Goal: Task Accomplishment & Management: Complete application form

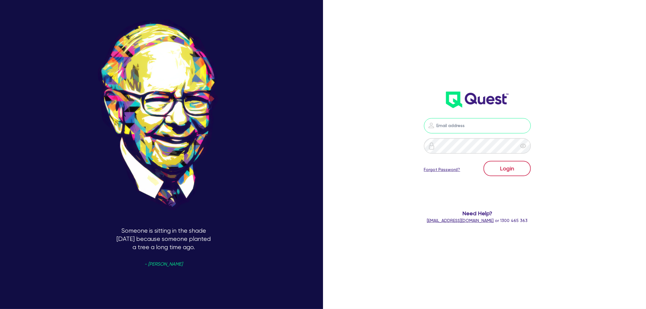
type input "[EMAIL_ADDRESS][PERSON_NAME][DOMAIN_NAME]"
click at [504, 167] on button "Login" at bounding box center [507, 168] width 47 height 15
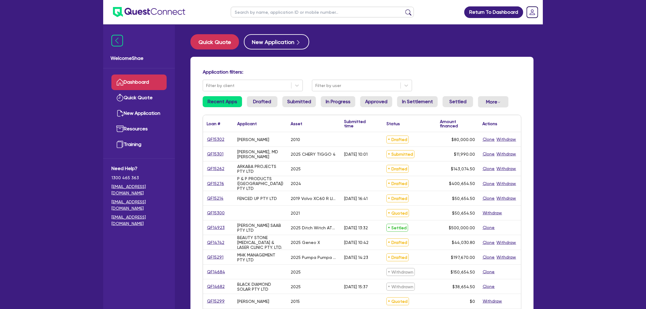
click at [27, 77] on div "Return To Dashboard Edit Profile Logout Welcome Shae Dashboard Quick Quote New …" at bounding box center [323, 247] width 646 height 494
click at [291, 13] on input "text" at bounding box center [322, 12] width 183 height 11
paste input "QF15261"
type input "QF15261"
click at [404, 9] on button "submit" at bounding box center [409, 13] width 10 height 9
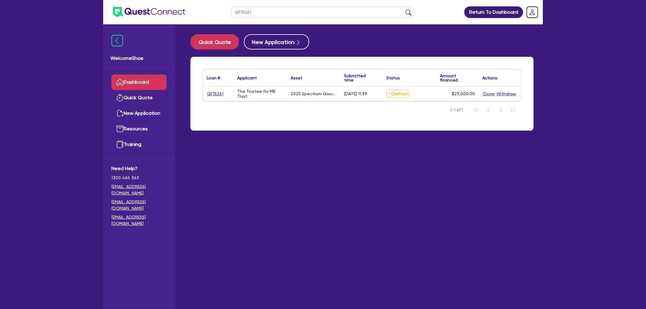
click at [551, 182] on div "QF15261 Return To Dashboard Edit Profile Logout Welcome Shae Dashboard Quick Qu…" at bounding box center [323, 167] width 646 height 334
click at [219, 90] on link "QF15261" at bounding box center [215, 93] width 17 height 7
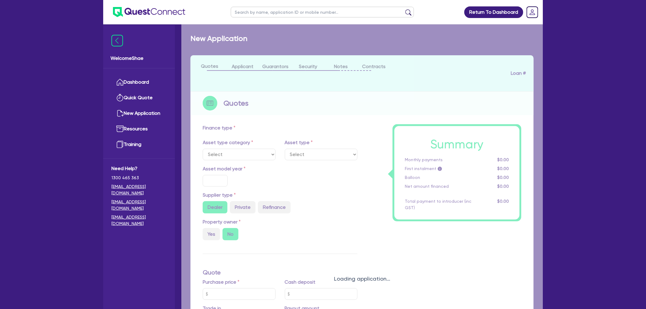
select select "SECONDARY_ASSETS"
type input "2025"
radio input "true"
type input "23,000"
type input "4"
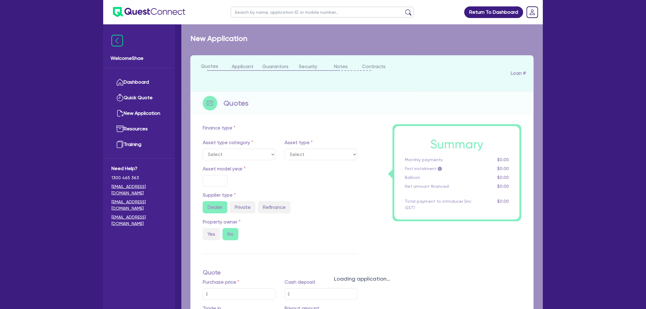
type input "920"
radio input "true"
type input "7.49"
select select "MEDICAL_DENTAL_LABORATORY_EQUIPMENT"
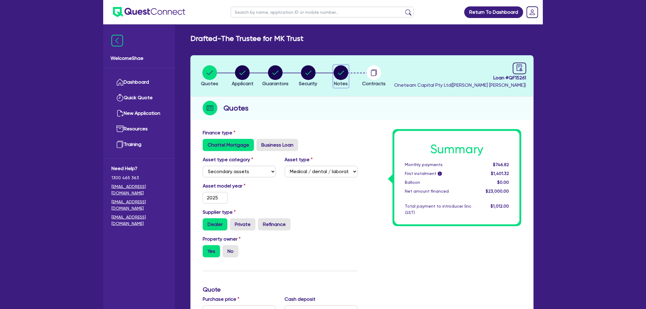
click at [340, 73] on circle "button" at bounding box center [341, 72] width 15 height 15
select select "Other"
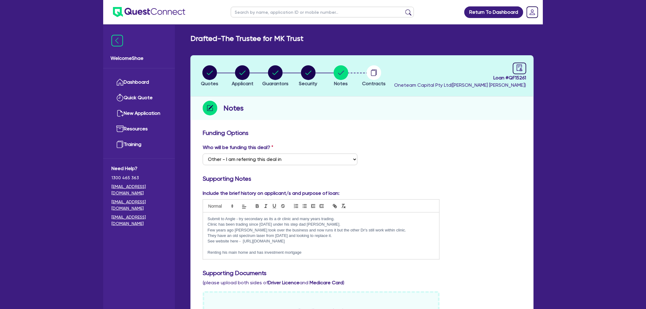
click at [271, 220] on p "Submit to Angle - try secondary as its a dr clinic and many years trading." at bounding box center [321, 218] width 227 height 5
click at [210, 74] on circle "button" at bounding box center [210, 72] width 15 height 15
select select "SECONDARY_ASSETS"
select select "MEDICAL_DENTAL_LABORATORY_EQUIPMENT"
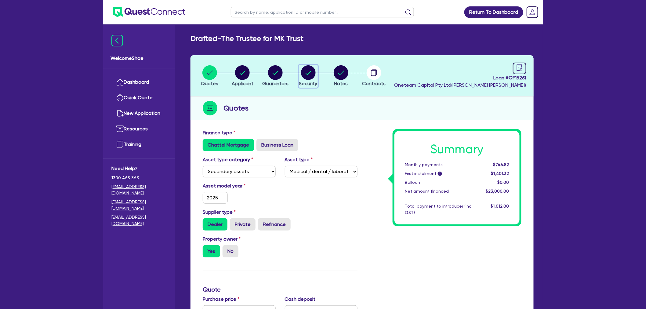
click at [307, 71] on circle "button" at bounding box center [308, 72] width 15 height 15
select select "SECONDARY_ASSETS"
select select "MEDICAL_DENTAL_LABORATORY_EQUIPMENT"
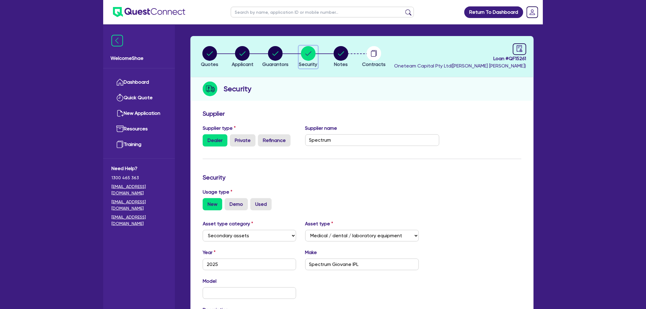
scroll to position [34, 0]
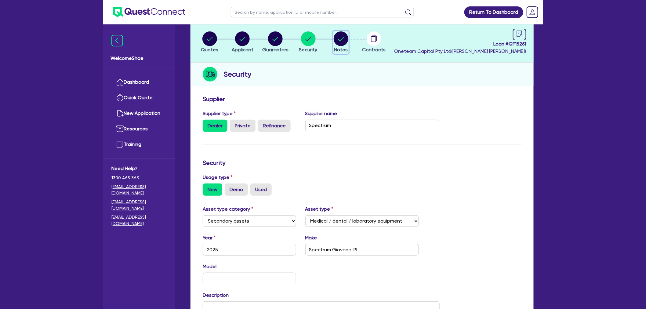
drag, startPoint x: 341, startPoint y: 40, endPoint x: 357, endPoint y: 98, distance: 60.0
click at [341, 40] on circle "button" at bounding box center [341, 38] width 15 height 15
select select "Other"
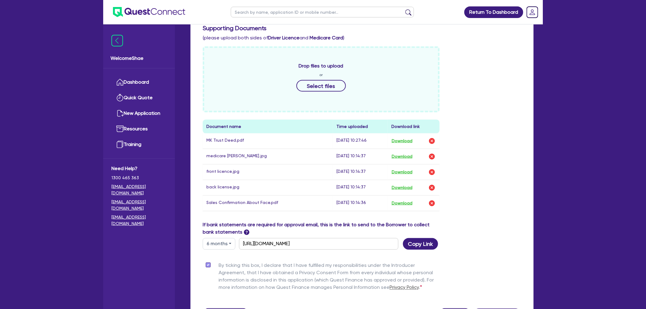
scroll to position [271, 0]
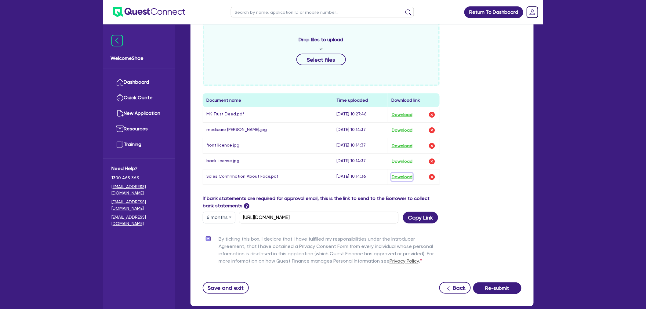
click at [413, 177] on button "Download" at bounding box center [402, 177] width 21 height 8
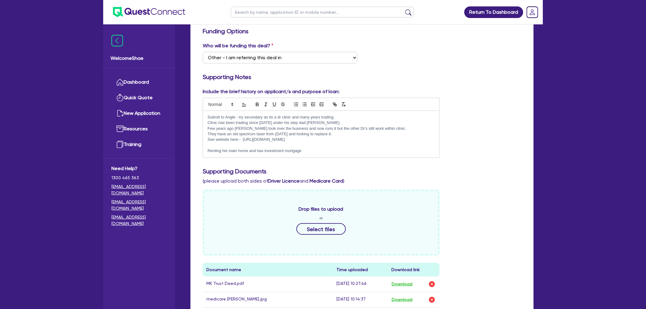
scroll to position [0, 0]
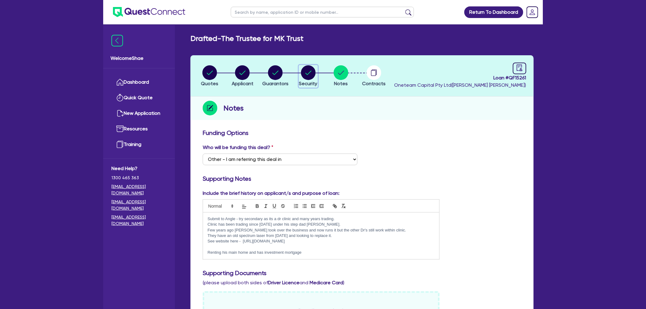
click at [304, 77] on circle "button" at bounding box center [308, 72] width 15 height 15
select select "SECONDARY_ASSETS"
select select "MEDICAL_DENTAL_LABORATORY_EQUIPMENT"
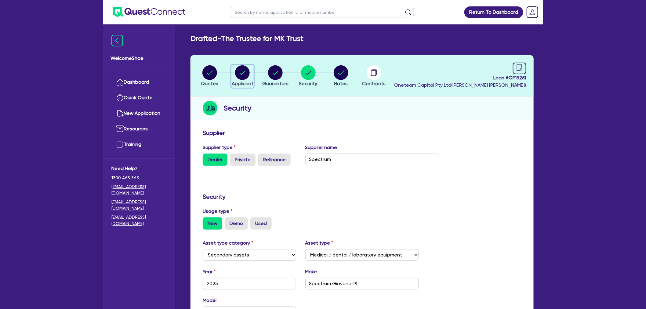
click at [240, 76] on circle "button" at bounding box center [242, 72] width 15 height 15
select select "TRUST"
select select "COMPANY"
select select "HEALTH_BEAUTY"
select select "OTHER_HEALTH_BEAUTY"
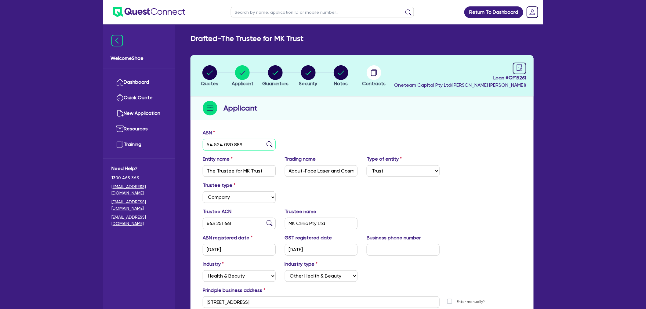
click at [235, 145] on input "54 524 090 889" at bounding box center [239, 145] width 73 height 12
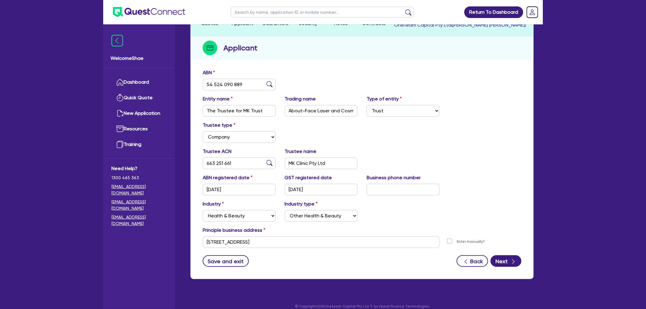
scroll to position [67, 0]
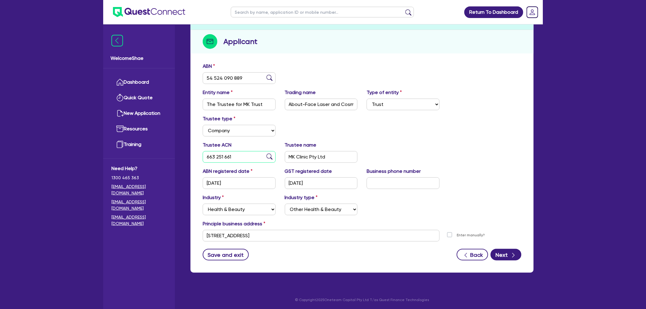
drag, startPoint x: 247, startPoint y: 159, endPoint x: 167, endPoint y: 153, distance: 81.2
click at [167, 153] on div "Welcome Shae Dashboard Quick Quote New Application Ref Company Ref Salesperson …" at bounding box center [323, 121] width 440 height 377
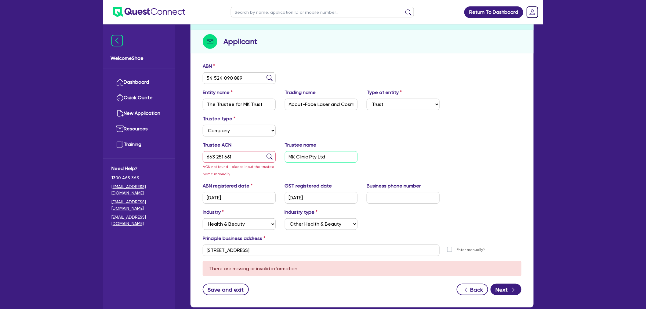
click at [319, 158] on input "MK Clinic Pty Ltd" at bounding box center [321, 157] width 73 height 12
click at [231, 154] on input "663 251 661" at bounding box center [239, 157] width 73 height 12
click at [444, 137] on div "Trustee type Select Individual Company" at bounding box center [362, 128] width 328 height 26
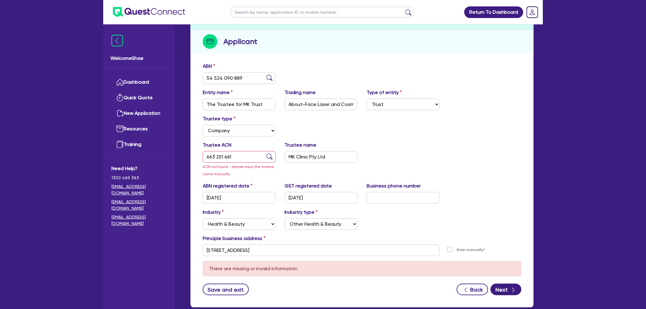
click at [271, 156] on img at bounding box center [270, 157] width 6 height 6
click at [466, 150] on div "Trustee ACN 663 251 661 ACN not found - please input the trustee name manually …" at bounding box center [362, 161] width 328 height 41
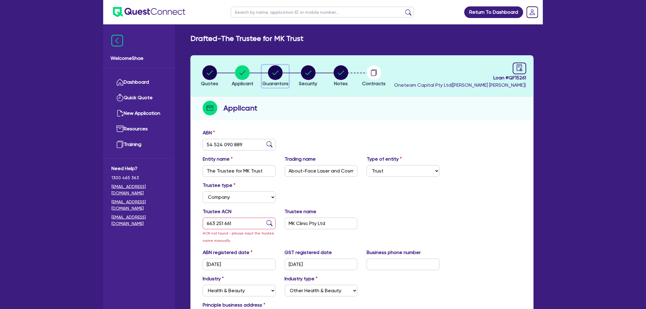
click at [282, 74] on circle "button" at bounding box center [275, 72] width 15 height 15
select select "MR"
select select "QLD"
select select "MARRIED"
select select "INVESTMENT_PROPERTY"
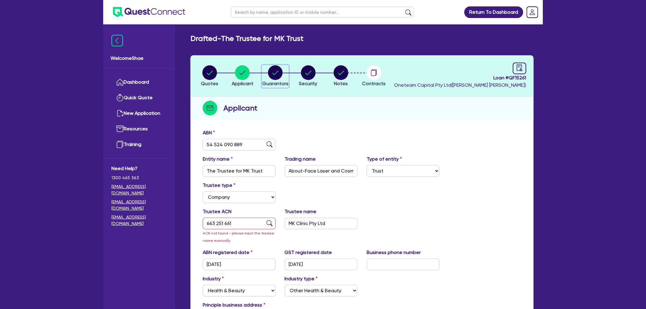
select select "CASH"
select select "VEHICLE"
select select "HOUSEHOLD_PERSONAL"
select select "OTHER"
select select "MORTGAGE"
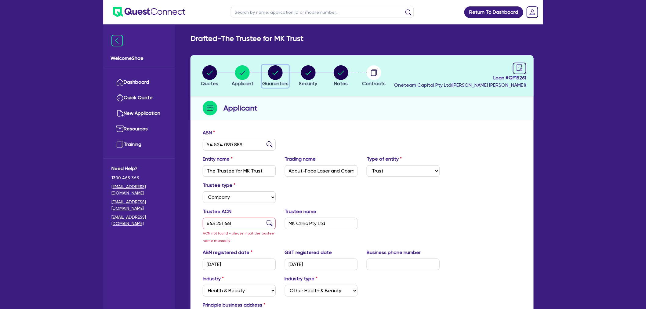
select select "VEHICLE_LOAN"
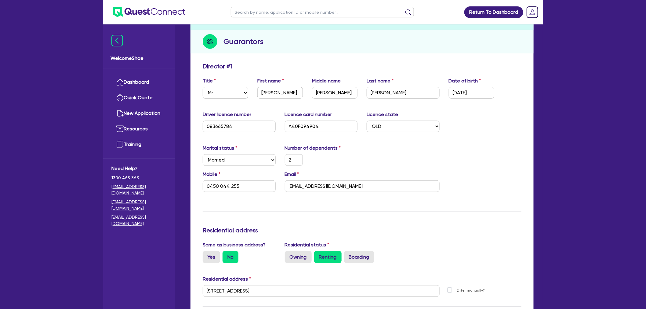
scroll to position [68, 0]
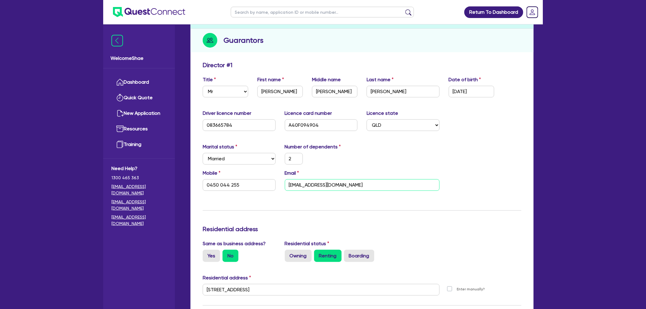
click at [321, 182] on input "[EMAIL_ADDRESS][DOMAIN_NAME]" at bounding box center [362, 185] width 155 height 12
drag, startPoint x: 321, startPoint y: 182, endPoint x: 316, endPoint y: 183, distance: 5.2
click at [320, 182] on input "[EMAIL_ADDRESS][DOMAIN_NAME]" at bounding box center [362, 185] width 155 height 12
click at [267, 291] on input "[STREET_ADDRESS]" at bounding box center [321, 290] width 237 height 12
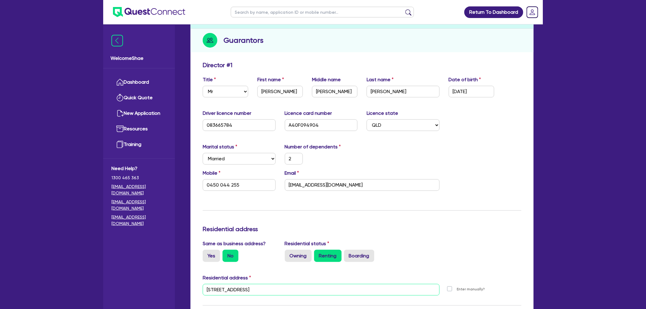
click at [267, 291] on input "[STREET_ADDRESS]" at bounding box center [321, 290] width 237 height 12
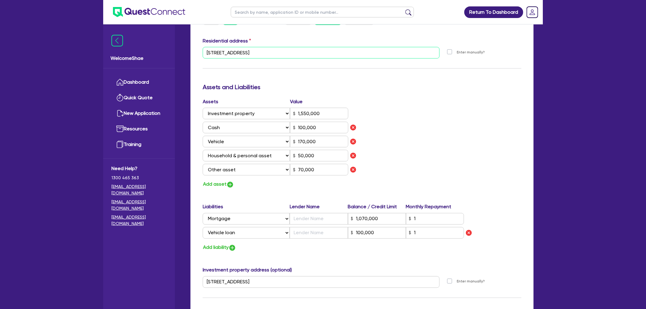
scroll to position [306, 0]
click at [258, 279] on input "[STREET_ADDRESS]" at bounding box center [321, 282] width 237 height 12
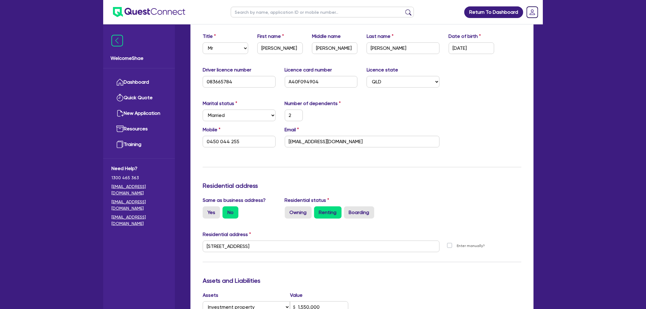
scroll to position [0, 0]
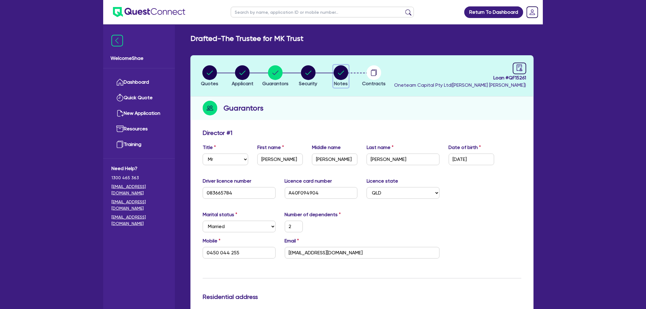
drag, startPoint x: 347, startPoint y: 75, endPoint x: 355, endPoint y: 83, distance: 10.8
click at [347, 75] on circle "button" at bounding box center [341, 72] width 15 height 15
select select "Other"
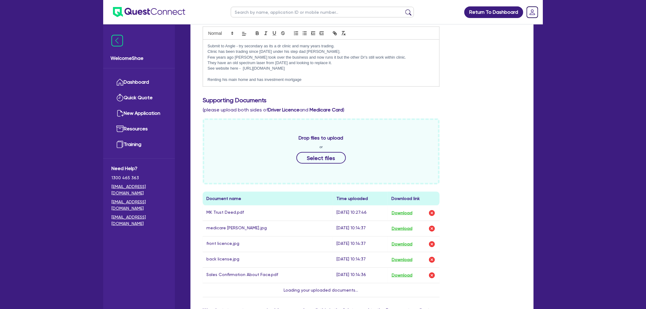
scroll to position [271, 0]
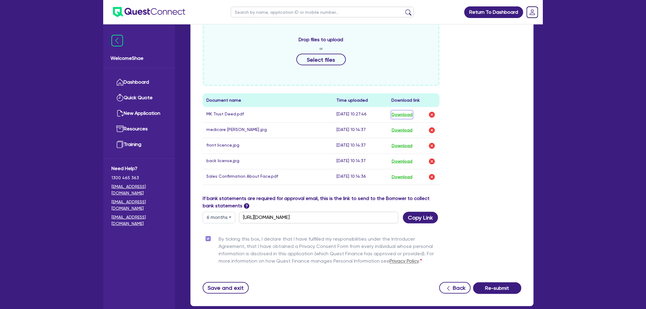
click at [410, 115] on button "Download" at bounding box center [402, 115] width 21 height 8
click at [404, 127] on button "Download" at bounding box center [402, 130] width 21 height 8
click at [403, 142] on button "Download" at bounding box center [402, 146] width 21 height 8
click at [405, 162] on button "Download" at bounding box center [402, 162] width 21 height 8
drag, startPoint x: 50, startPoint y: 164, endPoint x: 53, endPoint y: 164, distance: 3.1
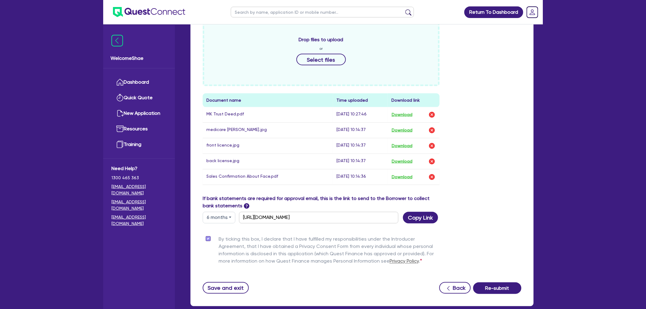
click at [50, 164] on div "Return To Dashboard Edit Profile Logout Welcome Shae Dashboard Quick Quote New …" at bounding box center [323, 36] width 646 height 615
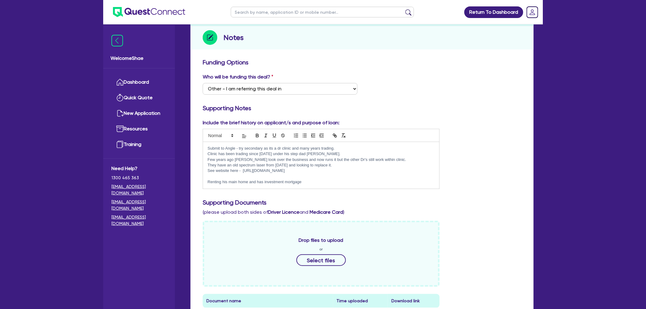
scroll to position [0, 0]
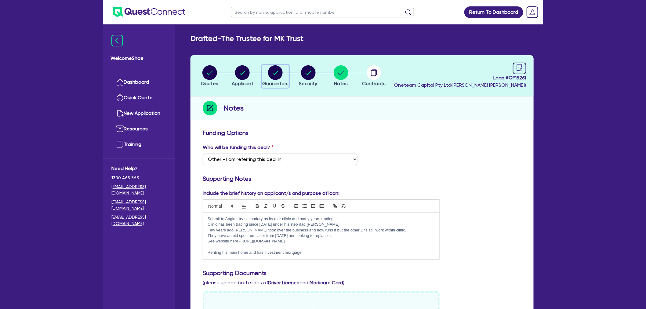
click at [282, 75] on circle "button" at bounding box center [275, 72] width 15 height 15
select select "MR"
select select "QLD"
select select "MARRIED"
select select "INVESTMENT_PROPERTY"
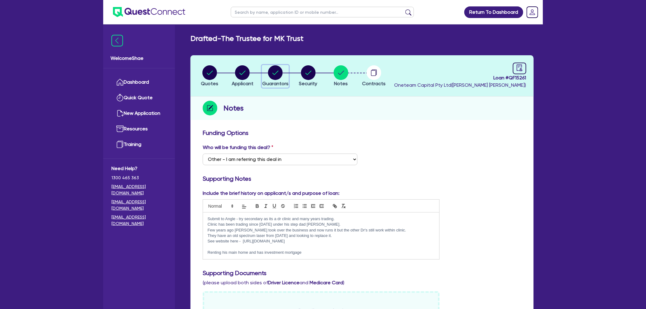
select select "CASH"
select select "VEHICLE"
select select "HOUSEHOLD_PERSONAL"
select select "OTHER"
select select "MORTGAGE"
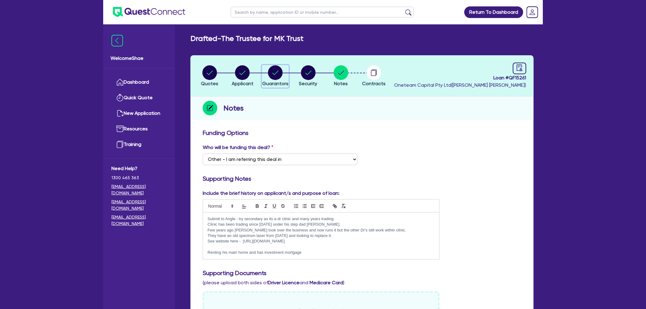
select select "VEHICLE_LOAN"
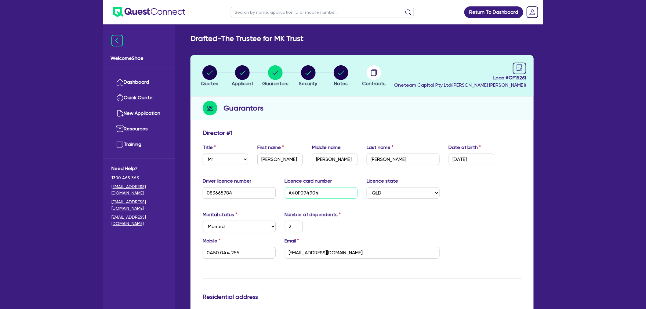
click at [309, 194] on input "A40F094904" at bounding box center [321, 193] width 73 height 12
click at [525, 71] on link at bounding box center [519, 69] width 13 height 12
select select "DRAFTED_AMENDED"
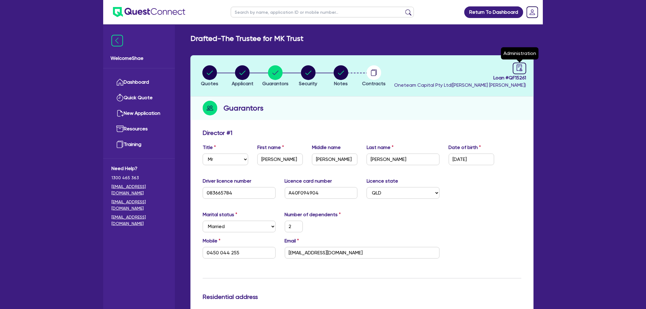
select select "Other"
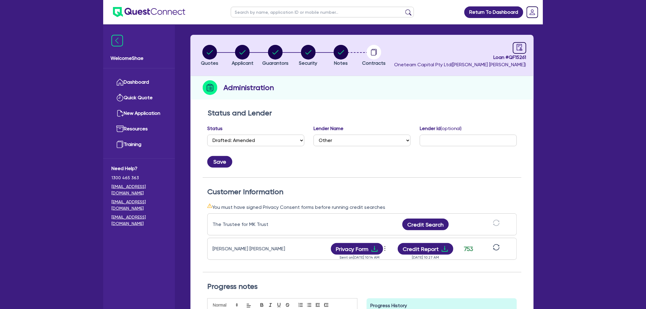
scroll to position [102, 0]
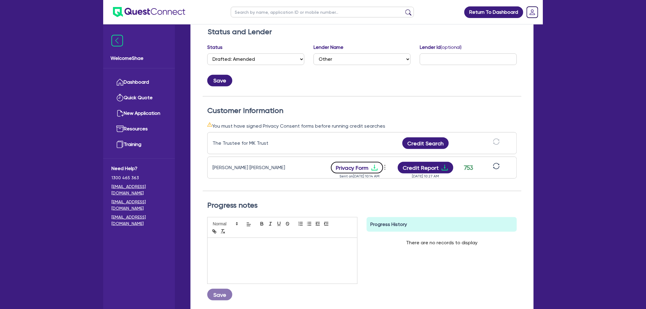
click at [363, 167] on button "Privacy Form" at bounding box center [357, 168] width 53 height 12
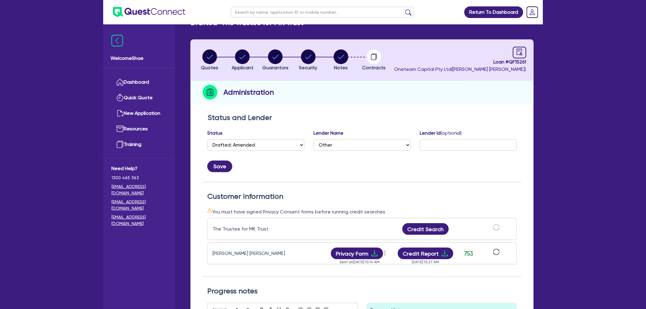
scroll to position [0, 0]
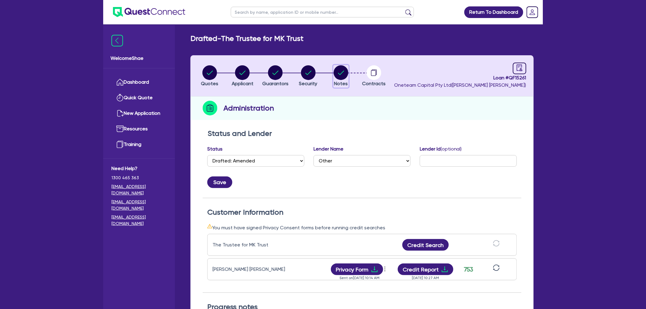
click at [342, 75] on circle "button" at bounding box center [341, 72] width 15 height 15
select select "Other"
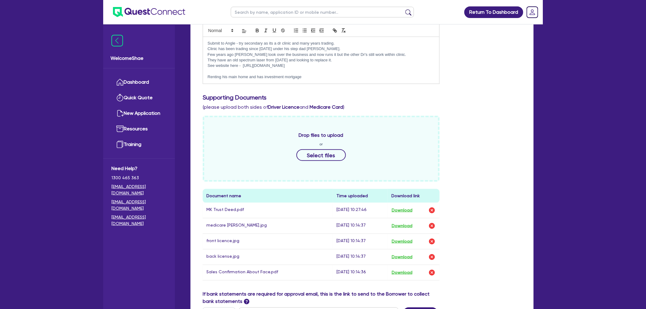
scroll to position [170, 0]
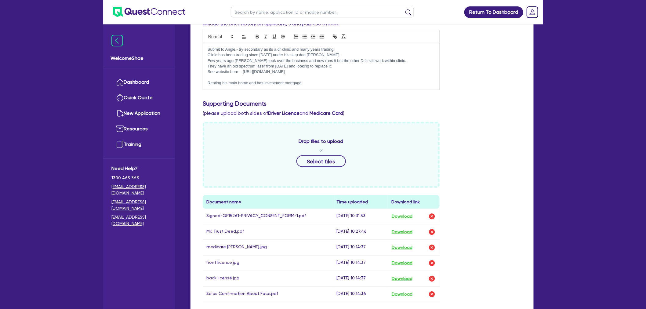
click at [39, 136] on div "Return To Dashboard Edit Profile Logout Welcome Shae Dashboard Quick Quote New …" at bounding box center [323, 145] width 646 height 631
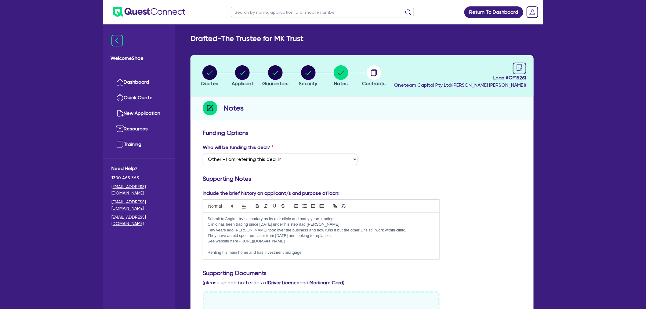
click at [219, 79] on li "Quotes" at bounding box center [209, 75] width 33 height 21
click at [209, 75] on circle "button" at bounding box center [210, 72] width 15 height 15
select select "SECONDARY_ASSETS"
select select "MEDICAL_DENTAL_LABORATORY_EQUIPMENT"
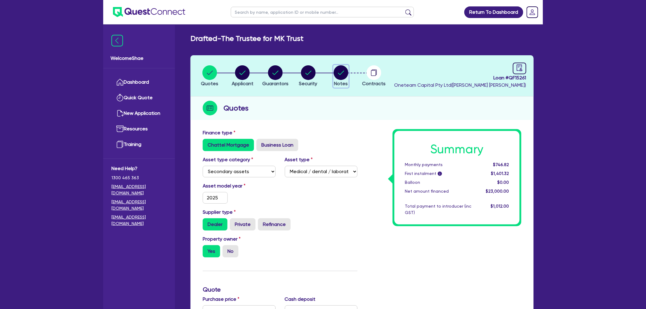
click at [347, 74] on circle "button" at bounding box center [341, 72] width 15 height 15
select select "Other"
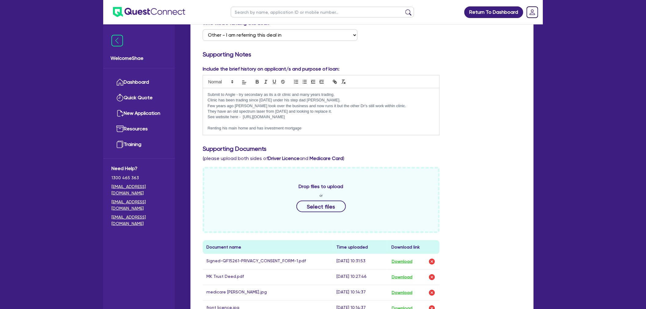
scroll to position [136, 0]
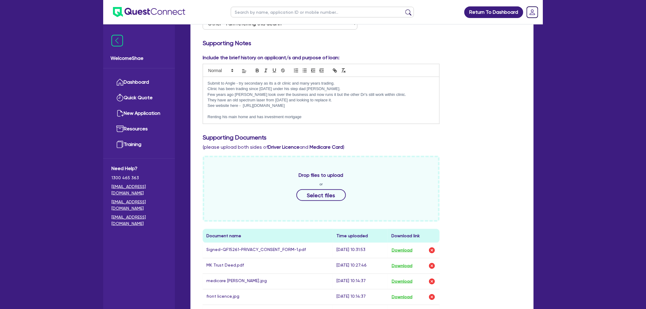
drag, startPoint x: 205, startPoint y: 88, endPoint x: 328, endPoint y: 116, distance: 125.4
click at [328, 116] on div "Submit to Angle - try secondary as its a dr clinic and many years trading. Clin…" at bounding box center [321, 100] width 236 height 47
copy div "Clinic has been trading since [DATE] under his step dad [PERSON_NAME]. Few year…"
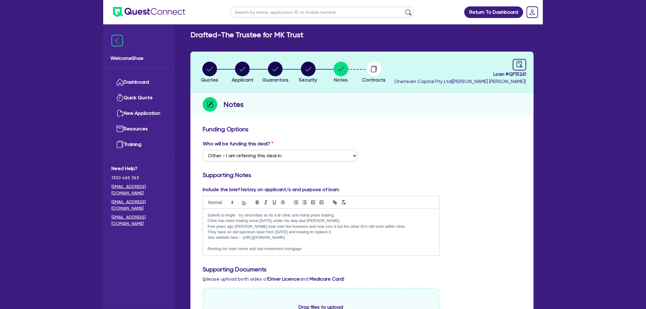
scroll to position [0, 0]
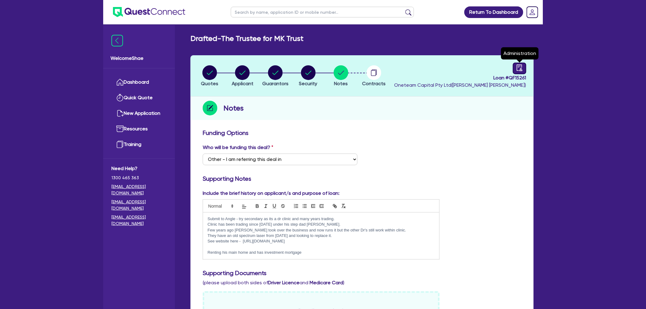
click at [518, 69] on icon "audit" at bounding box center [520, 67] width 7 height 7
select select "DRAFTED_AMENDED"
select select "Other"
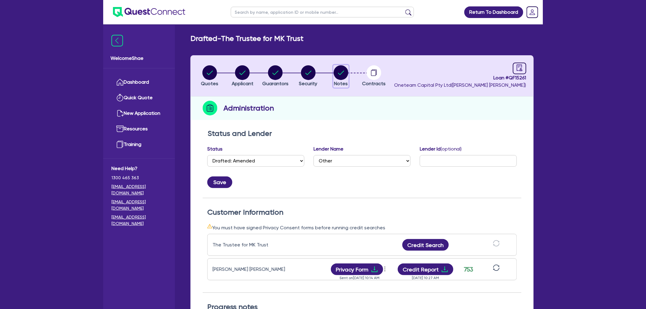
drag, startPoint x: 339, startPoint y: 77, endPoint x: 358, endPoint y: 119, distance: 46.8
click at [339, 77] on circle "button" at bounding box center [341, 72] width 15 height 15
select select "Other"
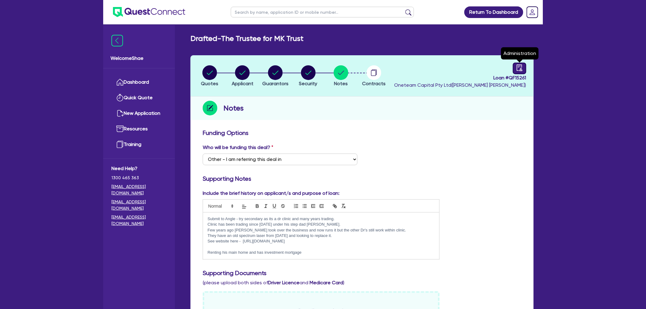
click at [522, 70] on icon "audit" at bounding box center [520, 67] width 7 height 7
select select "DRAFTED_AMENDED"
select select "Other"
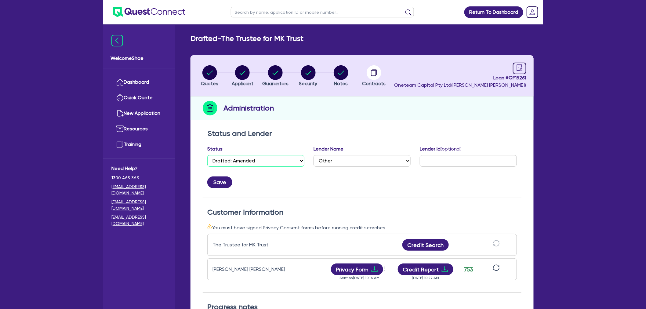
click at [285, 161] on select "Select Quoted Drafted: New Drafted: Amended Submitted: New Submitted: Amended I…" at bounding box center [255, 161] width 97 height 12
select select "SUBMITTED_NEW"
click at [207, 155] on select "Select Quoted Drafted: New Drafted: Amended Submitted: New Submitted: Amended I…" at bounding box center [255, 161] width 97 height 12
click at [339, 161] on select "Select AAMF AFS Alex Bank Angle Finance Azora Banjo BigStone BOQ Finance Brande…" at bounding box center [362, 161] width 97 height 12
select select "Angle Finance"
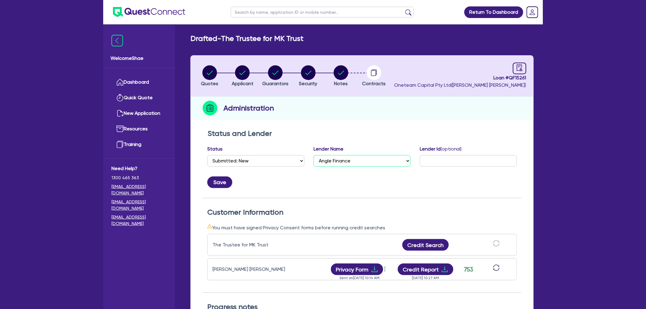
click at [314, 155] on select "Select AAMF AFS Alex Bank Angle Finance Azora Banjo BigStone BOQ Finance Brande…" at bounding box center [362, 161] width 97 height 12
click at [459, 164] on input "text" at bounding box center [468, 161] width 97 height 12
click at [436, 163] on input "text" at bounding box center [468, 161] width 97 height 12
paste input "CA00108405"
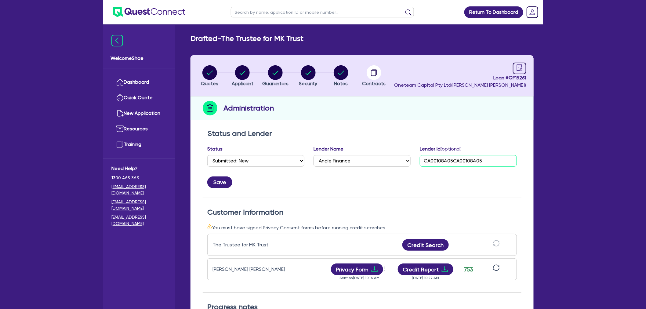
click at [457, 158] on input "CA00108405CA00108405" at bounding box center [468, 161] width 97 height 12
paste input "text"
type input "CA00108405"
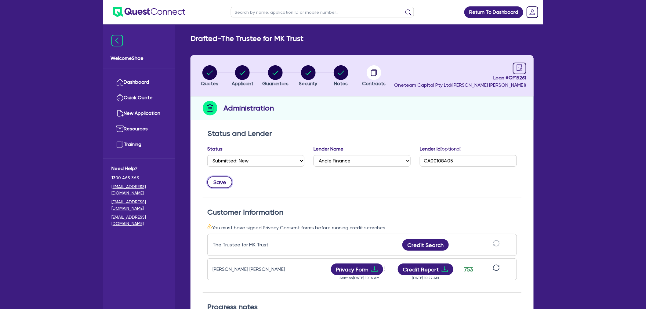
click at [225, 183] on button "Save" at bounding box center [219, 183] width 25 height 12
click at [239, 13] on input "text" at bounding box center [322, 12] width 183 height 11
